Goal: Transaction & Acquisition: Purchase product/service

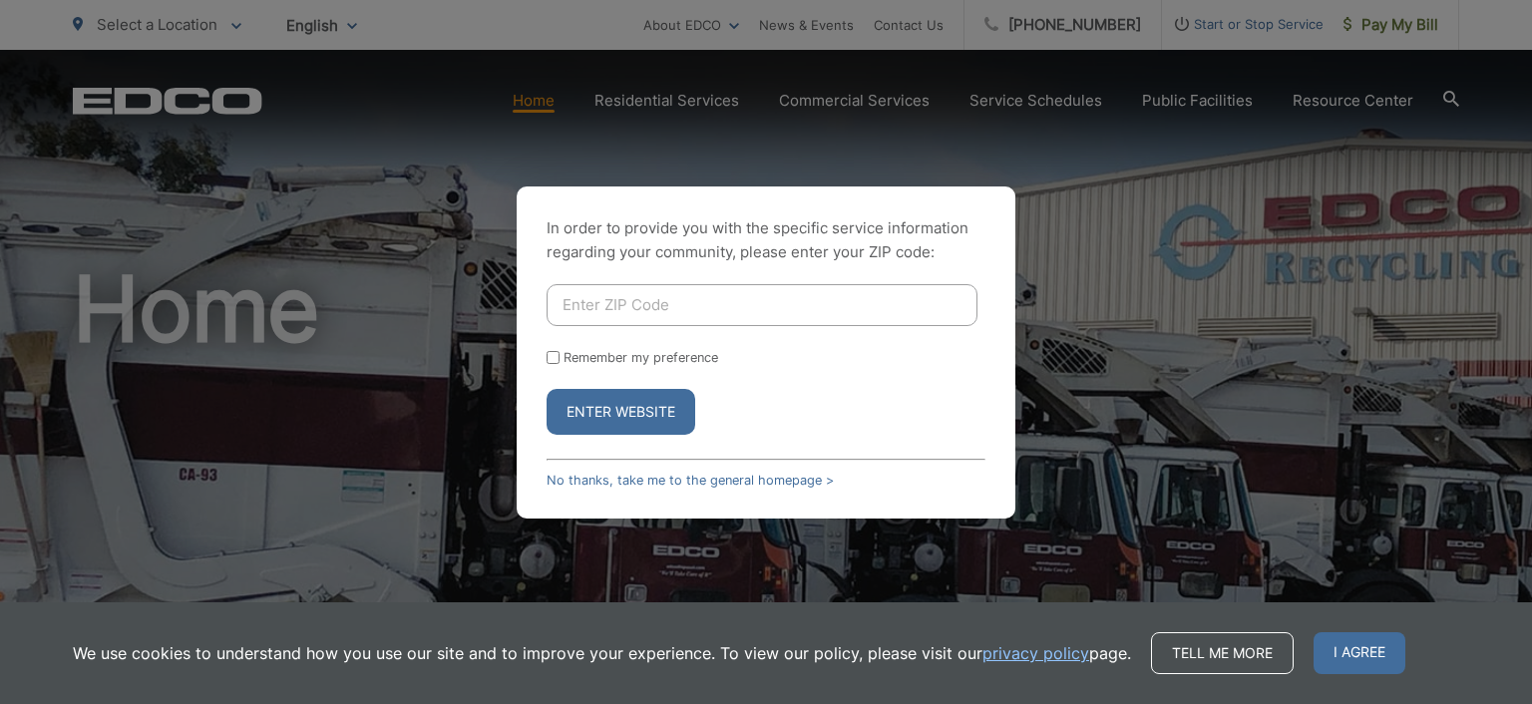
click at [631, 292] on input "Enter ZIP Code" at bounding box center [762, 305] width 431 height 42
type input "92024"
click at [552, 354] on input "Remember my preference" at bounding box center [553, 357] width 13 height 13
checkbox input "true"
click at [597, 422] on button "Enter Website" at bounding box center [621, 412] width 149 height 46
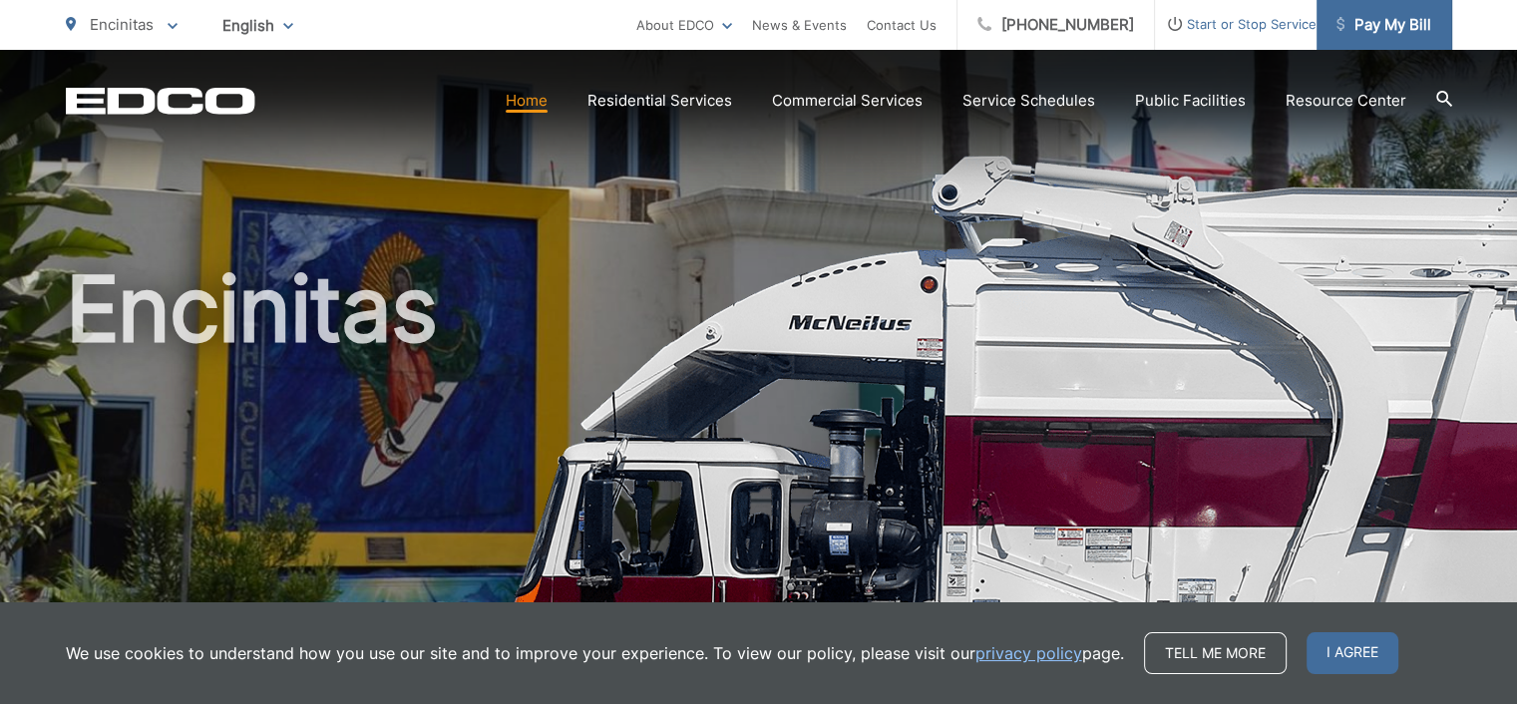
click at [1359, 19] on span "Pay My Bill" at bounding box center [1383, 25] width 95 height 24
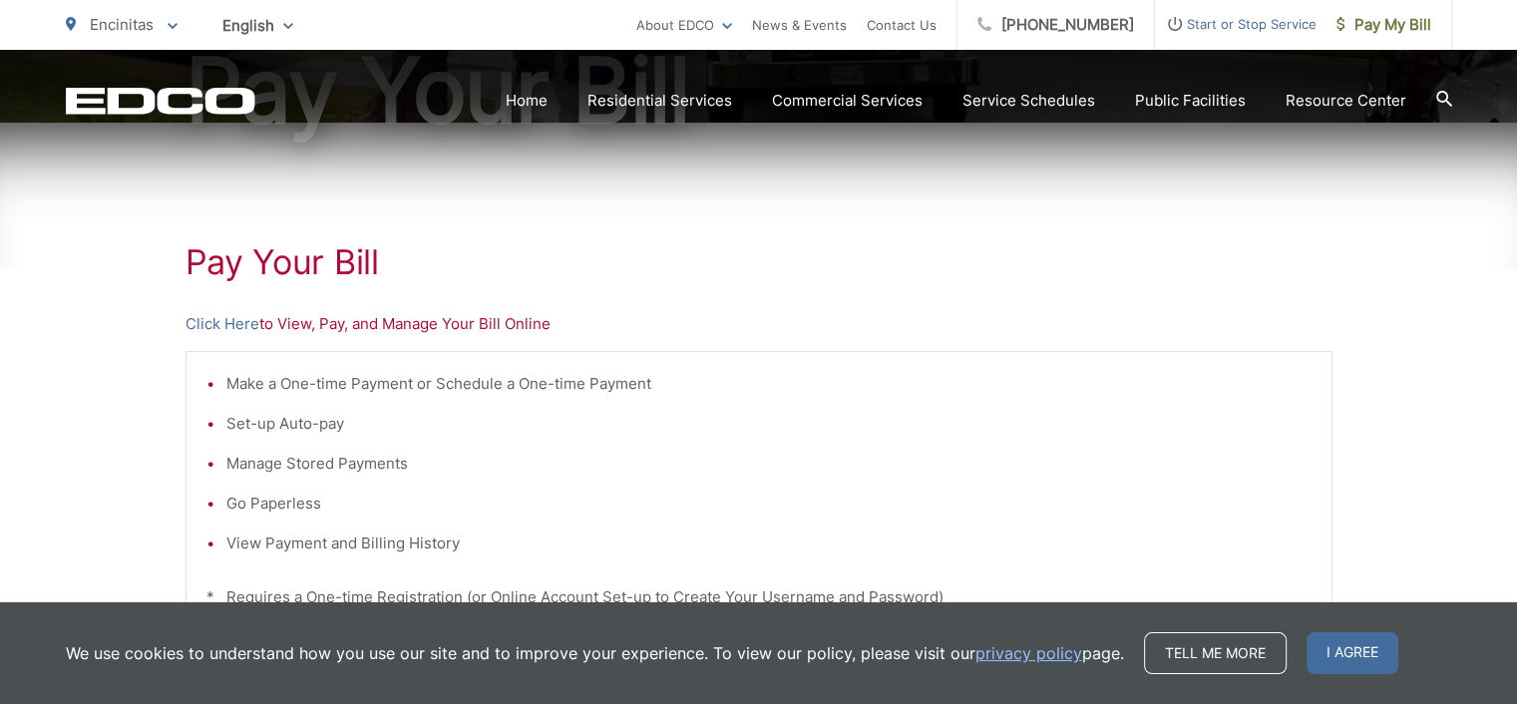
scroll to position [399, 0]
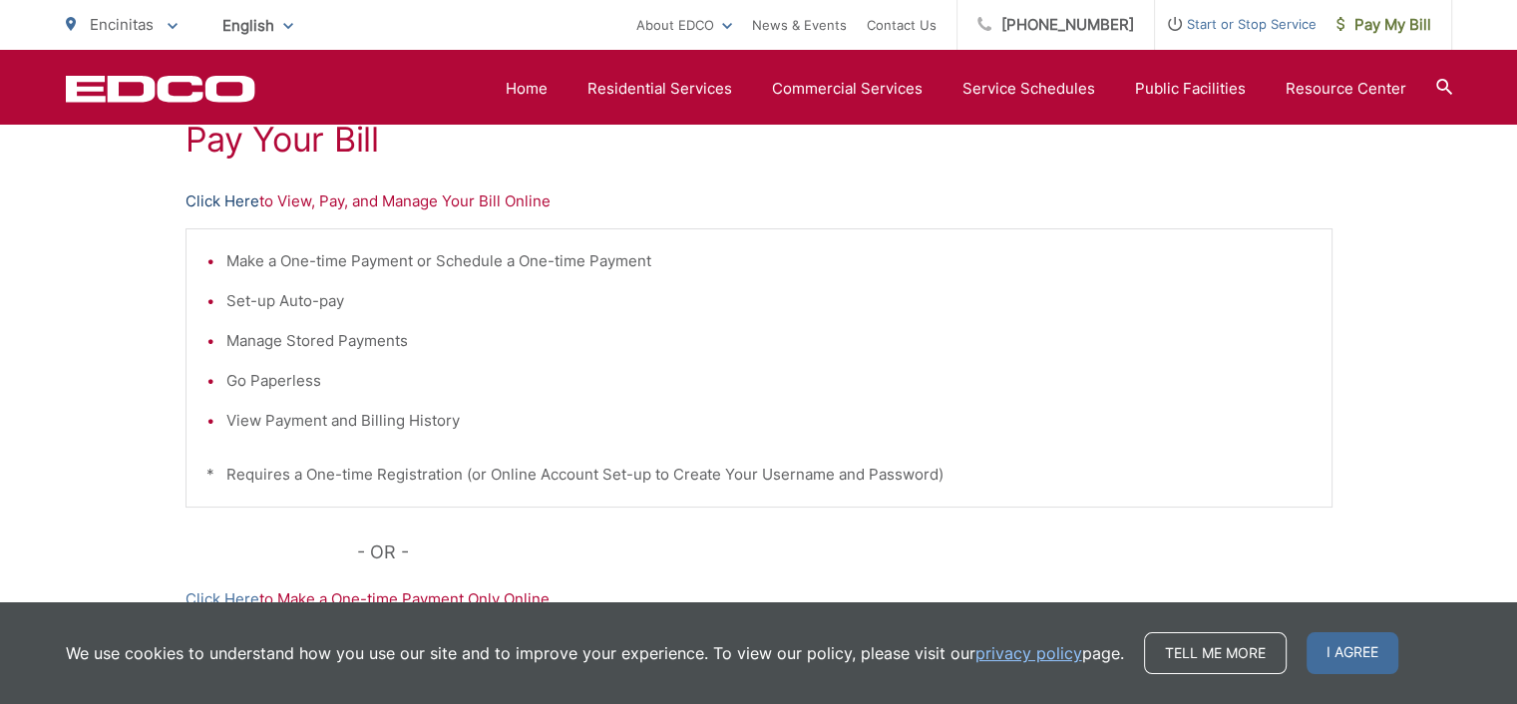
click at [228, 198] on link "Click Here" at bounding box center [222, 201] width 74 height 24
